Goal: Find specific page/section: Find specific page/section

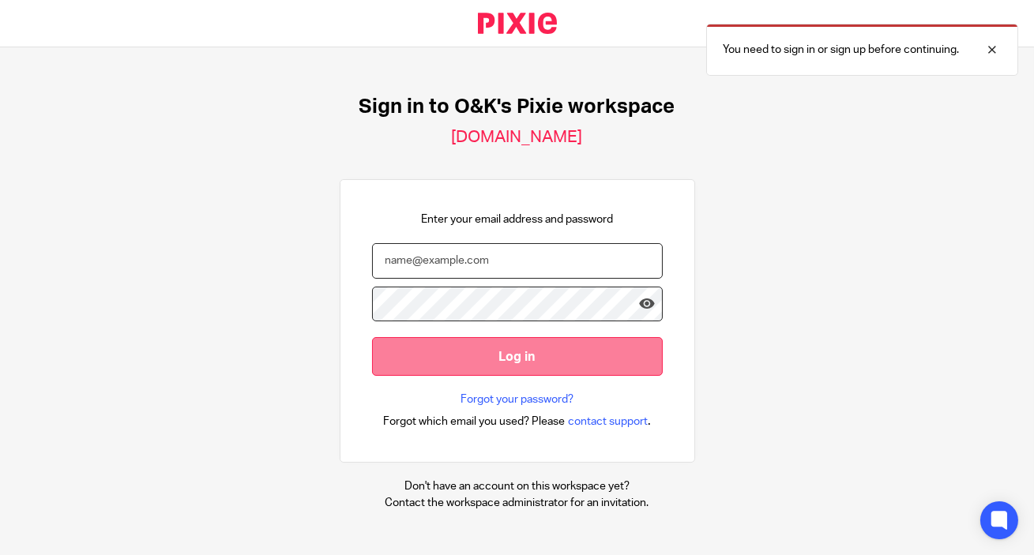
type input "[EMAIL_ADDRESS][DOMAIN_NAME]"
click at [499, 363] on input "Log in" at bounding box center [517, 356] width 291 height 39
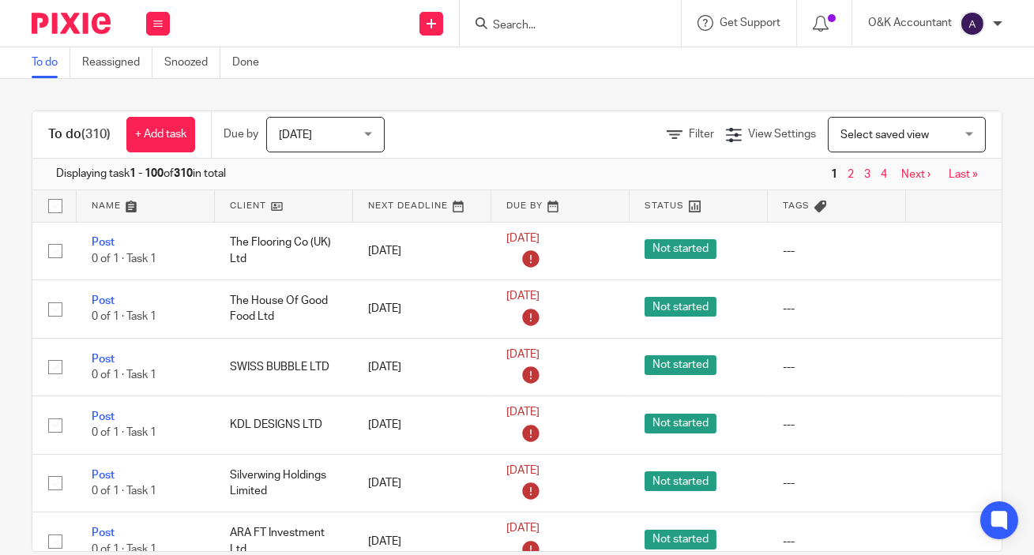
click at [508, 22] on input "Search" at bounding box center [562, 26] width 142 height 14
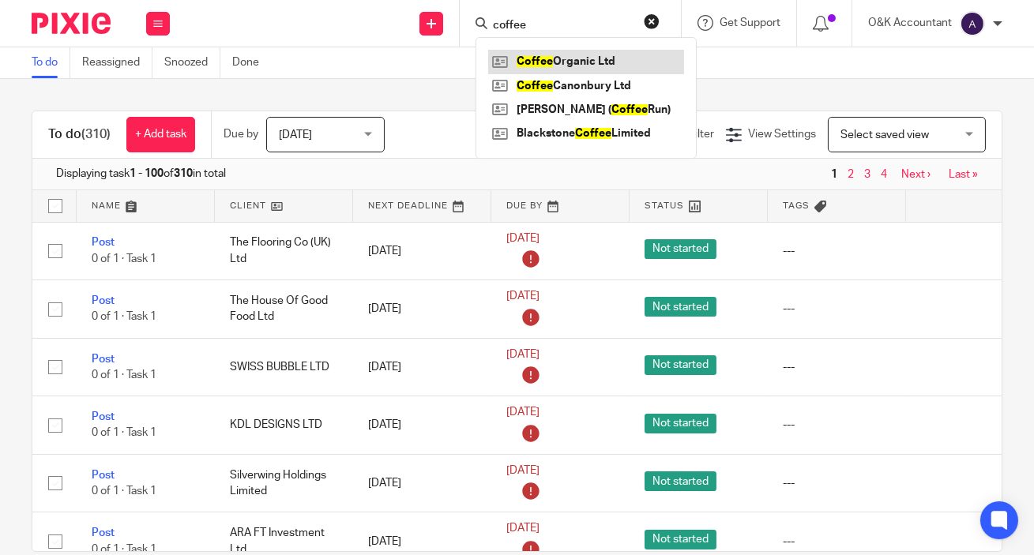
type input "coffee"
click at [527, 55] on link at bounding box center [586, 62] width 196 height 24
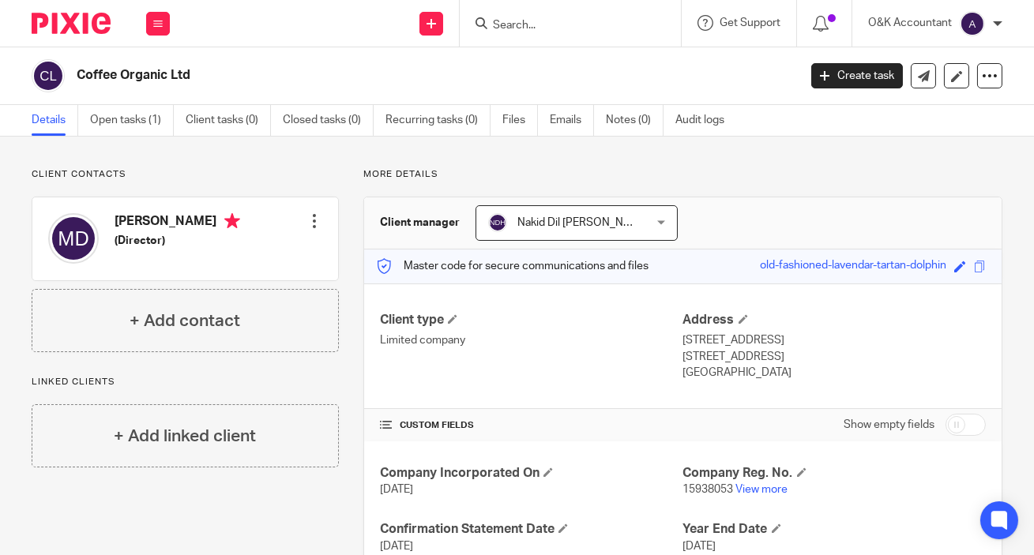
click at [168, 220] on h4 "Michael Darnley" at bounding box center [178, 223] width 126 height 20
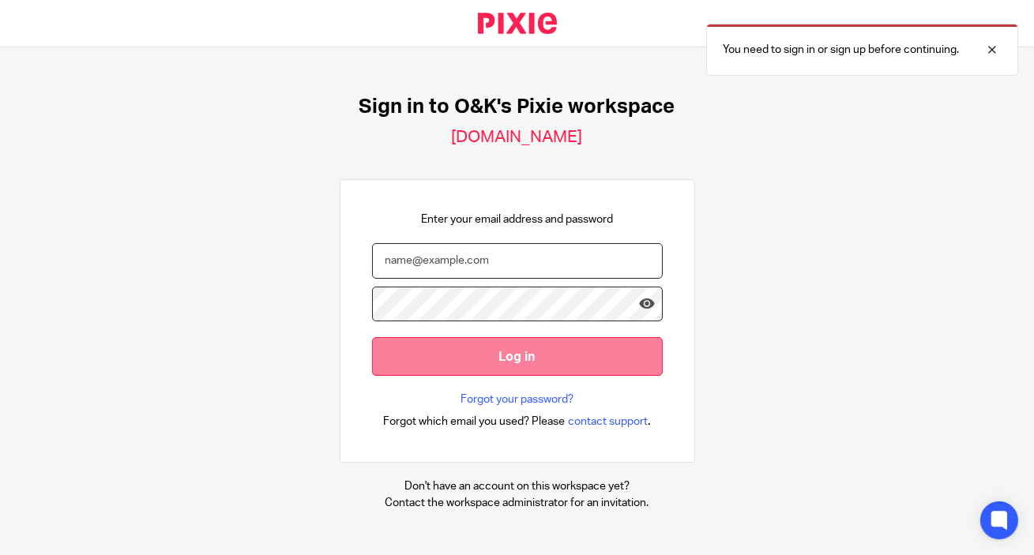
type input "[EMAIL_ADDRESS][DOMAIN_NAME]"
click at [588, 355] on input "Log in" at bounding box center [517, 356] width 291 height 39
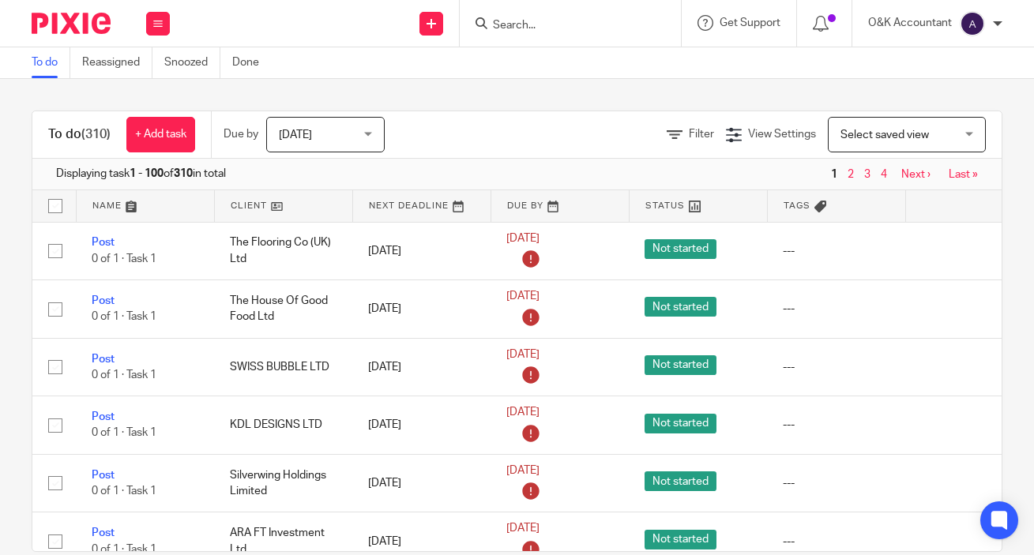
click at [646, 23] on form at bounding box center [575, 23] width 168 height 20
drag, startPoint x: 608, startPoint y: 19, endPoint x: 608, endPoint y: 9, distance: 9.5
click at [607, 19] on input "Search" at bounding box center [562, 26] width 142 height 14
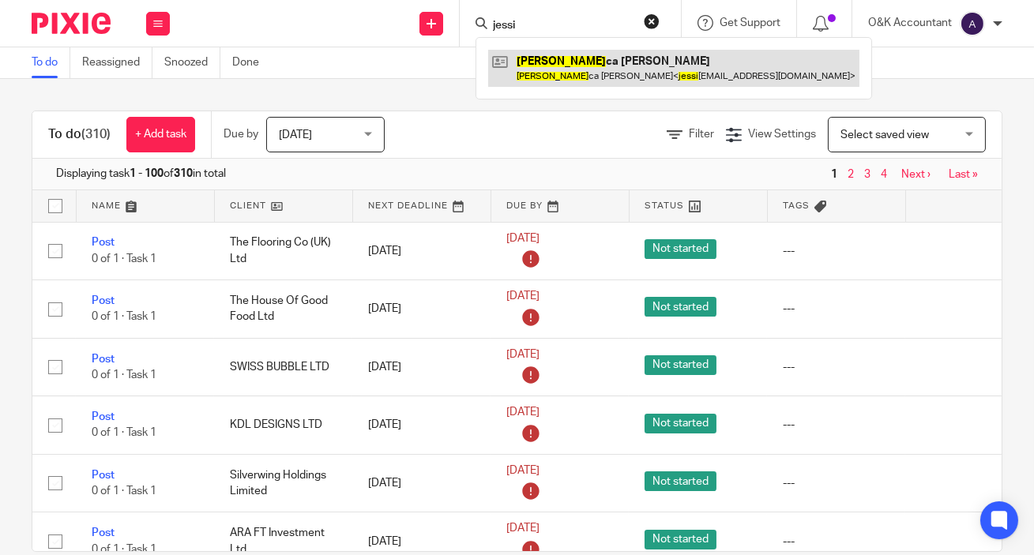
type input "jessi"
click at [536, 70] on link at bounding box center [673, 68] width 371 height 36
